Goal: Contribute content

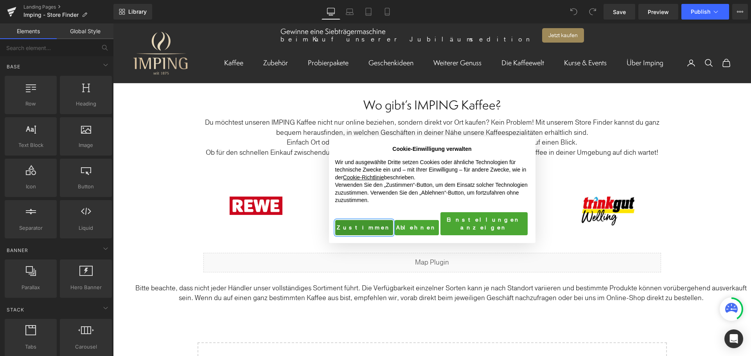
click at [354, 223] on button "Zustimmen" at bounding box center [364, 228] width 58 height 16
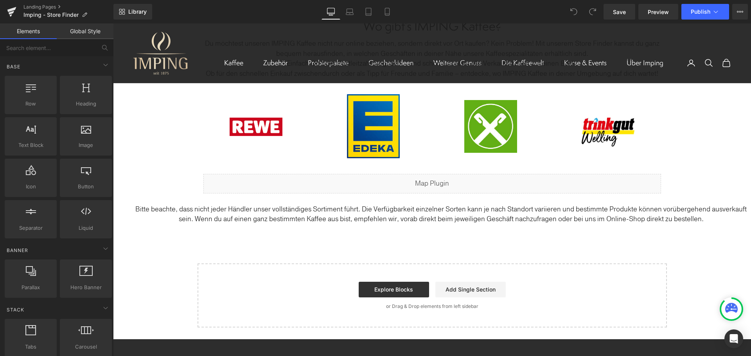
scroll to position [78, 0]
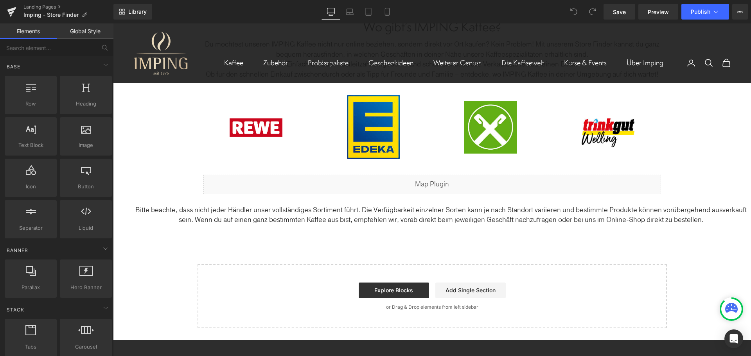
click at [327, 217] on p "Bitte beachte, dass nicht jeder Händler unser vollständiges Sortiment führt. Di…" at bounding box center [441, 215] width 620 height 20
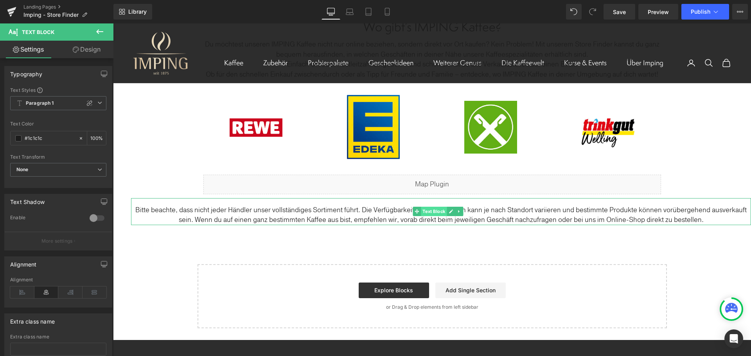
click at [438, 209] on span "Text Block" at bounding box center [434, 211] width 26 height 9
click at [418, 212] on icon at bounding box center [417, 212] width 4 height 4
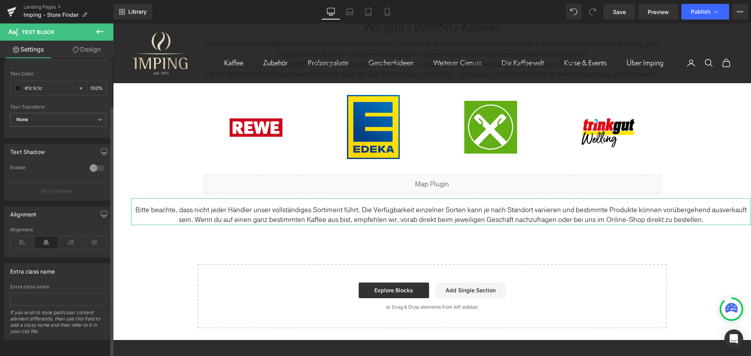
scroll to position [0, 0]
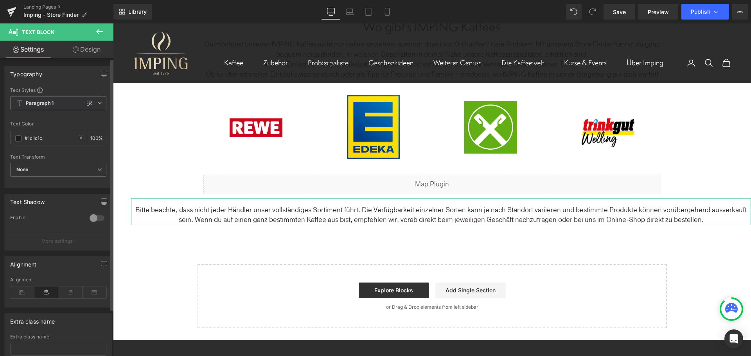
click at [94, 218] on div at bounding box center [97, 218] width 19 height 13
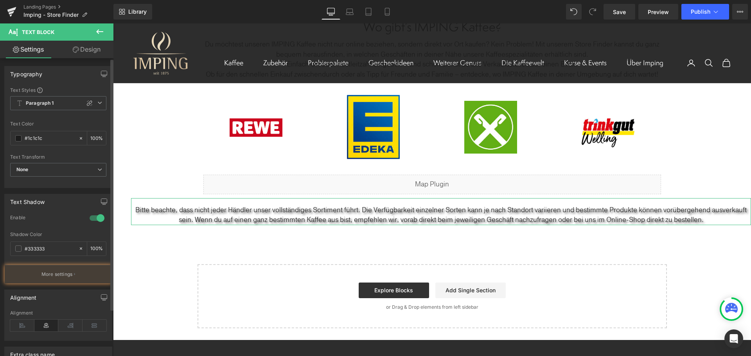
click at [95, 217] on div at bounding box center [97, 218] width 19 height 13
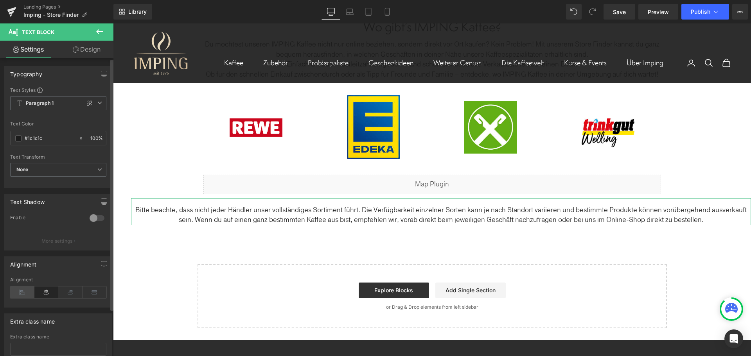
click at [22, 288] on icon at bounding box center [22, 293] width 24 height 12
click at [47, 291] on icon at bounding box center [46, 293] width 24 height 12
click at [97, 50] on link "Design" at bounding box center [86, 50] width 57 height 18
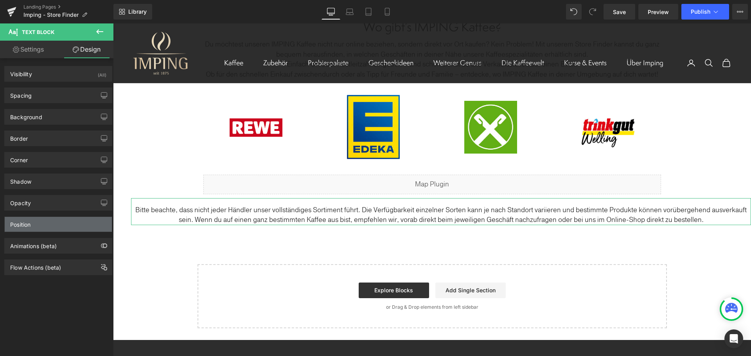
click at [66, 223] on div "Position" at bounding box center [58, 224] width 107 height 15
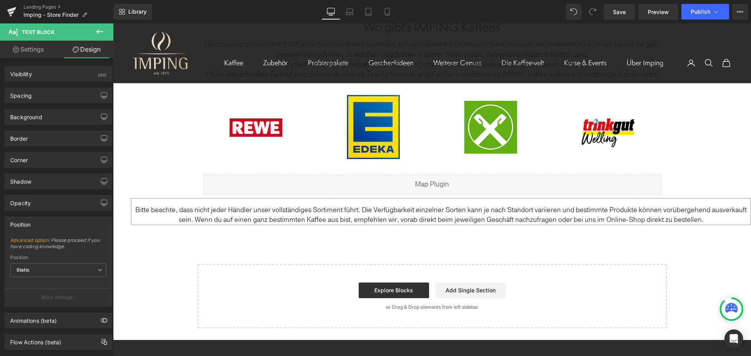
click at [66, 223] on div "Position" at bounding box center [58, 224] width 107 height 15
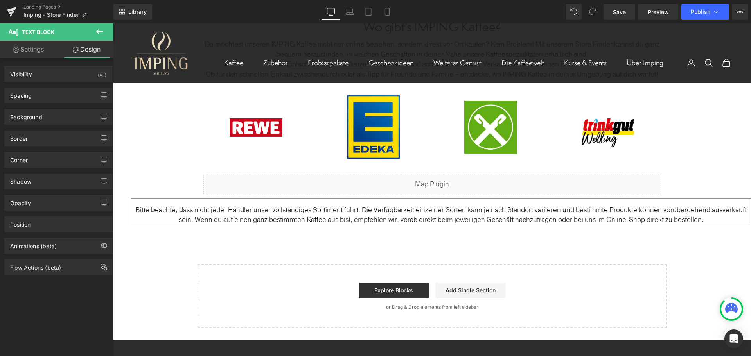
click at [31, 46] on link "Settings" at bounding box center [28, 50] width 57 height 18
type input "100"
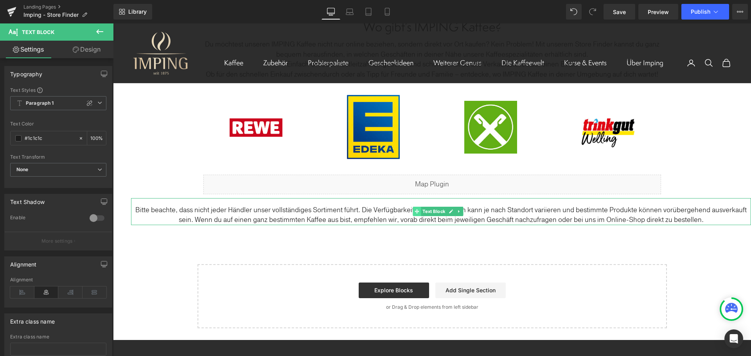
click at [419, 212] on span at bounding box center [417, 211] width 8 height 9
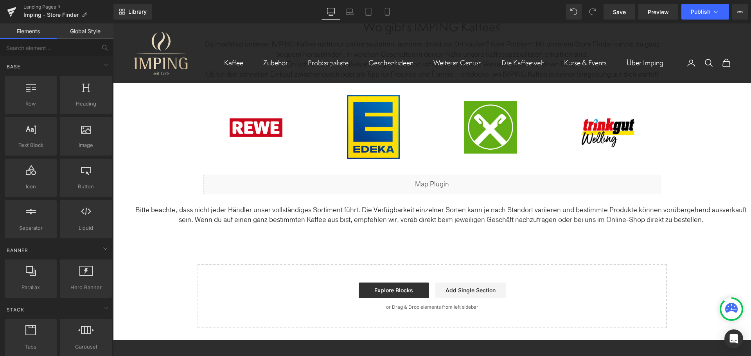
click at [179, 162] on div "Text Block Wo gibt’s IMPING Kaffee? Heading Du möchtest unseren IMPING Kaffee n…" at bounding box center [432, 166] width 638 height 324
click at [388, 11] on icon at bounding box center [387, 12] width 8 height 8
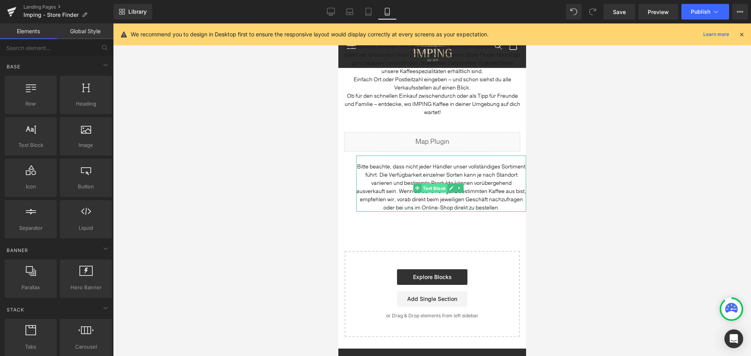
click at [428, 188] on span "Text Block" at bounding box center [434, 188] width 26 height 9
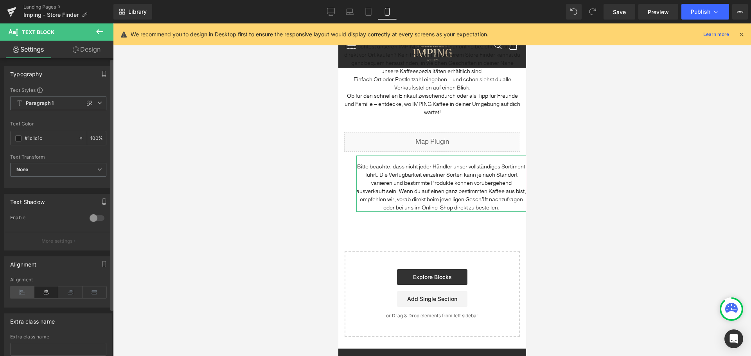
click at [21, 289] on icon at bounding box center [22, 293] width 24 height 12
click at [21, 290] on icon at bounding box center [22, 293] width 24 height 12
click at [44, 291] on icon at bounding box center [46, 293] width 24 height 12
drag, startPoint x: 356, startPoint y: 183, endPoint x: 341, endPoint y: 180, distance: 14.3
click at [341, 180] on div "Text Block Wo gibt’s IMPING Kaffee? Heading Du möchtest unseren IMPING Kaffee n…" at bounding box center [432, 174] width 188 height 326
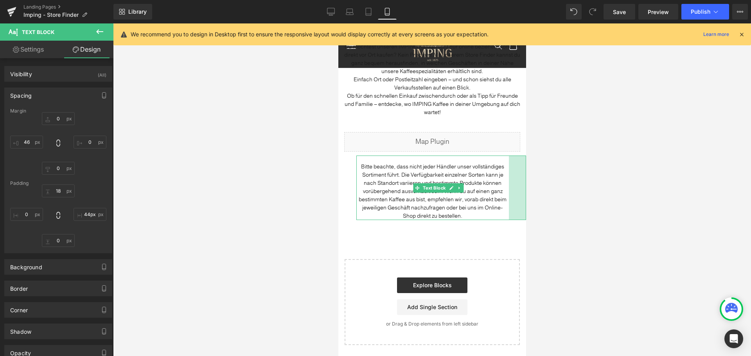
type input "45px"
drag, startPoint x: 519, startPoint y: 181, endPoint x: 501, endPoint y: 184, distance: 18.0
click at [501, 184] on div "Bitte beachte, dass nicht jeder Händler unser vollständiges Sortiment führt. Di…" at bounding box center [441, 188] width 170 height 65
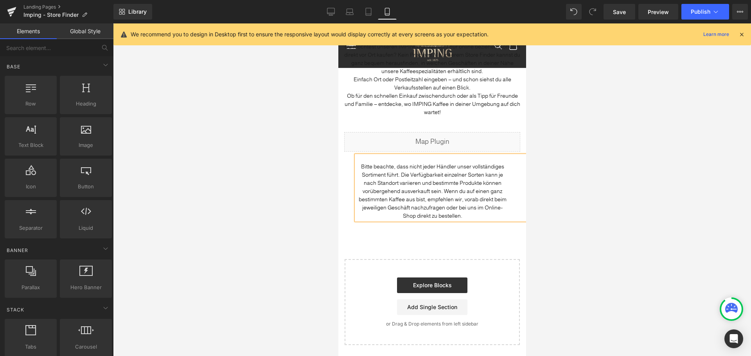
click at [584, 189] on div at bounding box center [432, 189] width 638 height 333
click at [428, 188] on span "Text Block" at bounding box center [434, 187] width 26 height 9
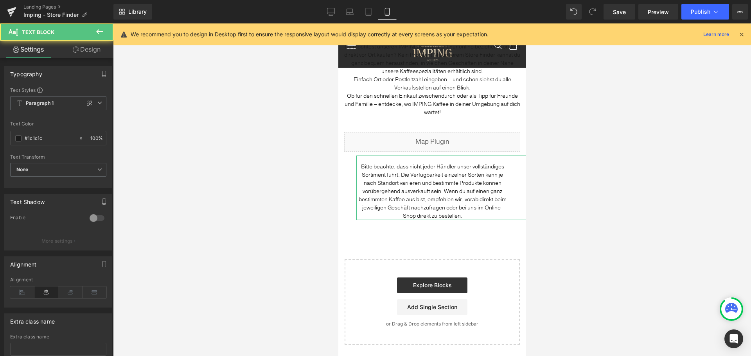
click at [76, 52] on icon at bounding box center [76, 50] width 6 height 6
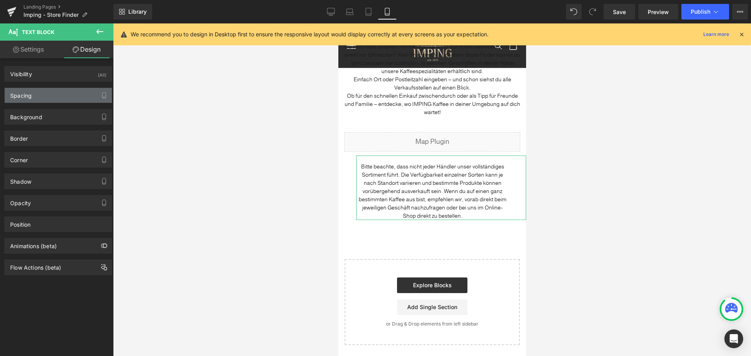
click at [52, 94] on div "Spacing" at bounding box center [58, 95] width 107 height 15
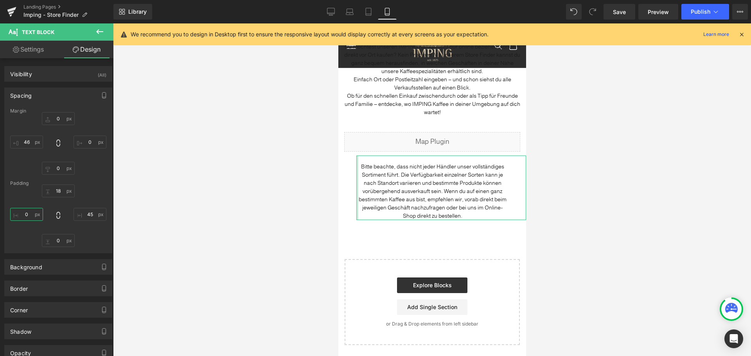
click at [22, 215] on input "0" at bounding box center [26, 214] width 33 height 13
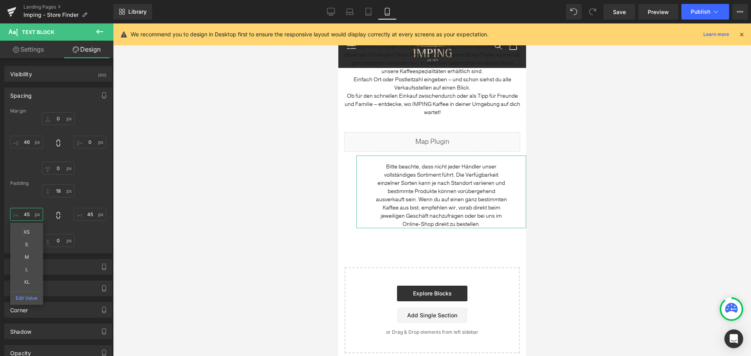
click at [22, 215] on input "45" at bounding box center [26, 214] width 33 height 13
type input "0"
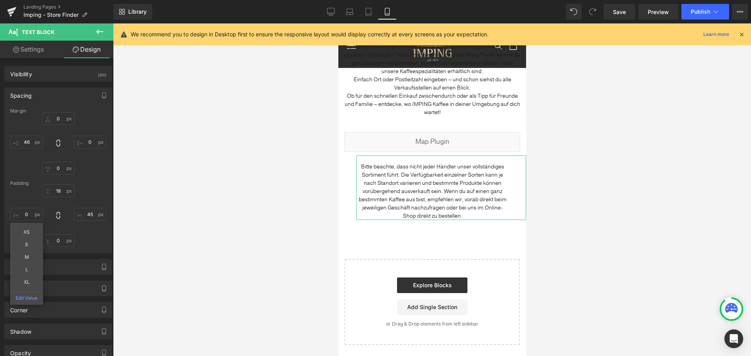
click at [94, 237] on div "18px 18 45px 45 0px 0 0 0 XS S M L XL Edit Value" at bounding box center [58, 216] width 96 height 63
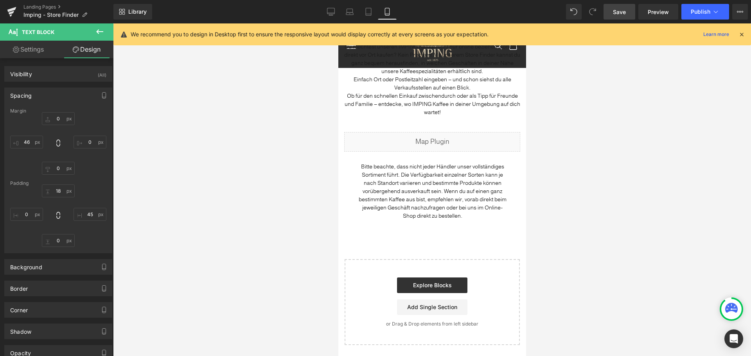
click at [620, 11] on span "Save" at bounding box center [619, 12] width 13 height 8
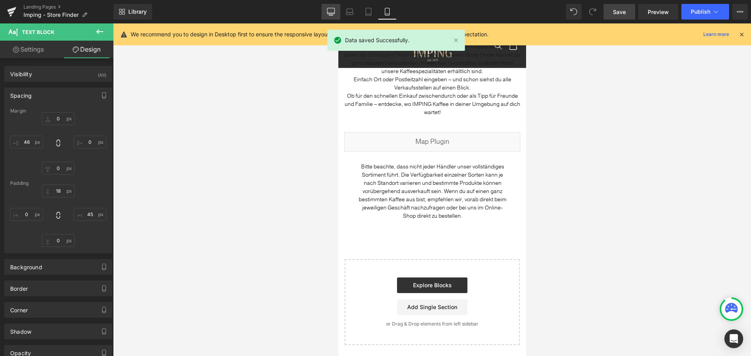
click at [324, 11] on link "Desktop" at bounding box center [331, 12] width 19 height 16
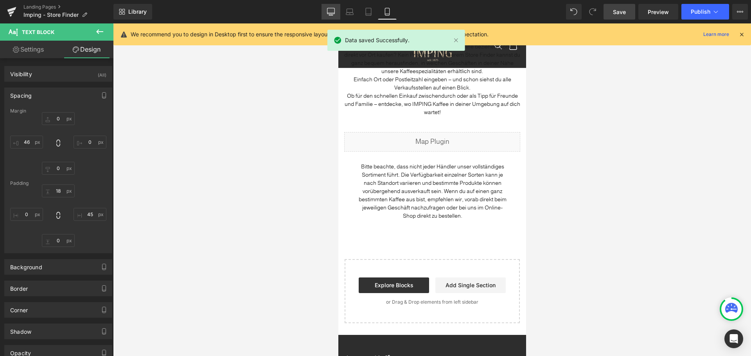
type input "0"
type input "46"
type input "18"
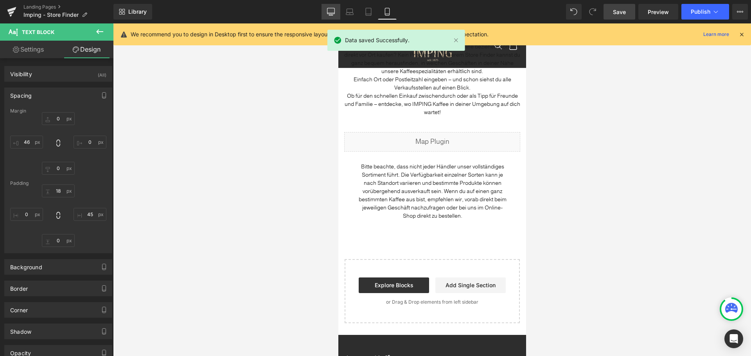
type input "0"
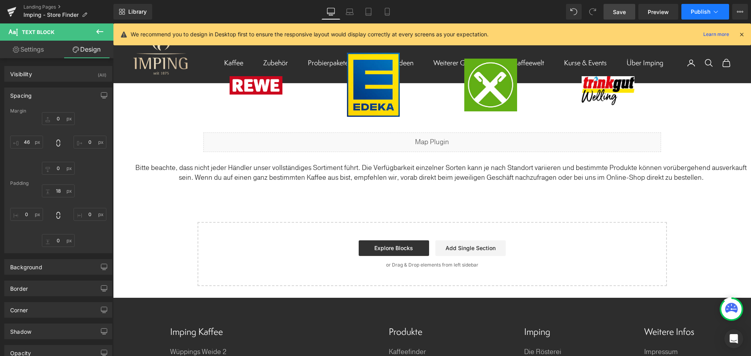
click at [701, 9] on span "Publish" at bounding box center [701, 12] width 20 height 6
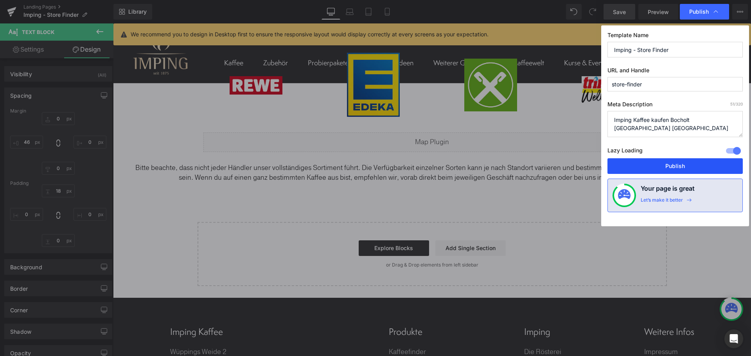
click at [677, 165] on button "Publish" at bounding box center [674, 166] width 135 height 16
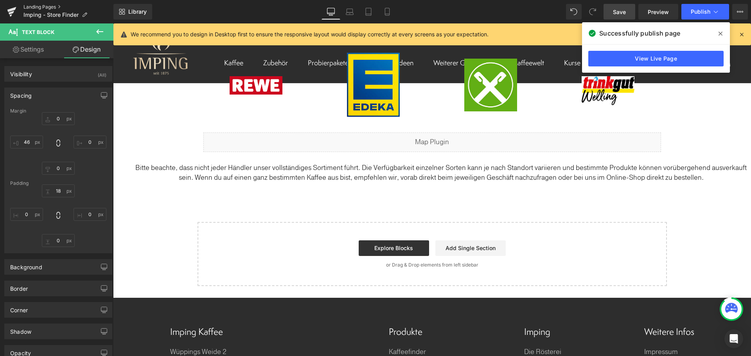
click at [43, 4] on link "Landing Pages" at bounding box center [68, 7] width 90 height 6
